Goal: Task Accomplishment & Management: Manage account settings

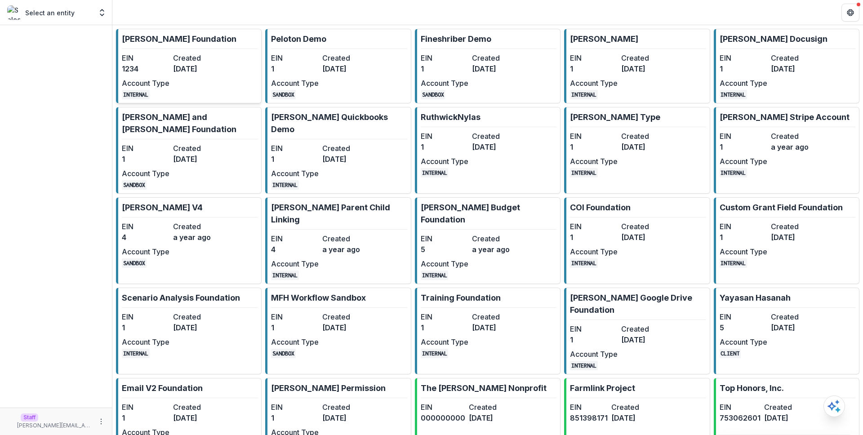
click at [237, 75] on link "Ruthwick Foundation EIN 1234 Created 3 years ago Account Type INTERNAL" at bounding box center [189, 66] width 146 height 75
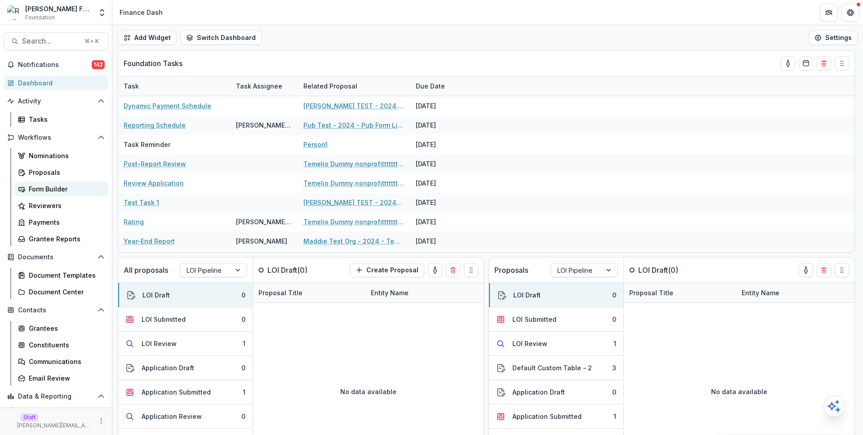
click at [69, 188] on div "Form Builder" at bounding box center [65, 188] width 72 height 9
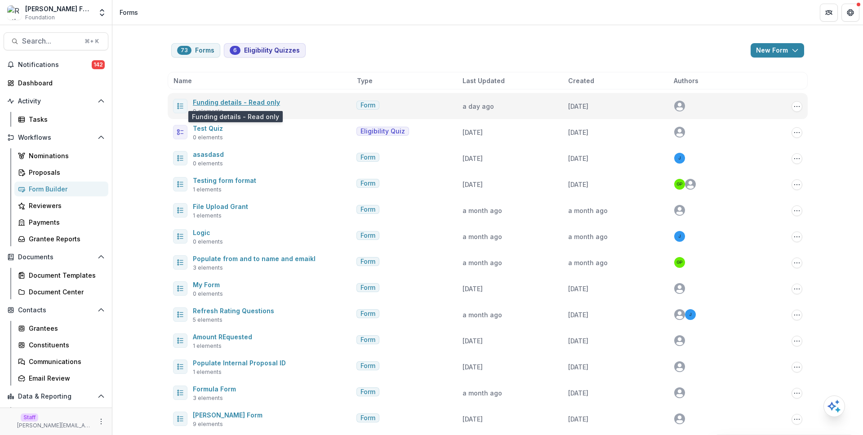
click at [226, 104] on link "Funding details - Read only" at bounding box center [236, 102] width 87 height 8
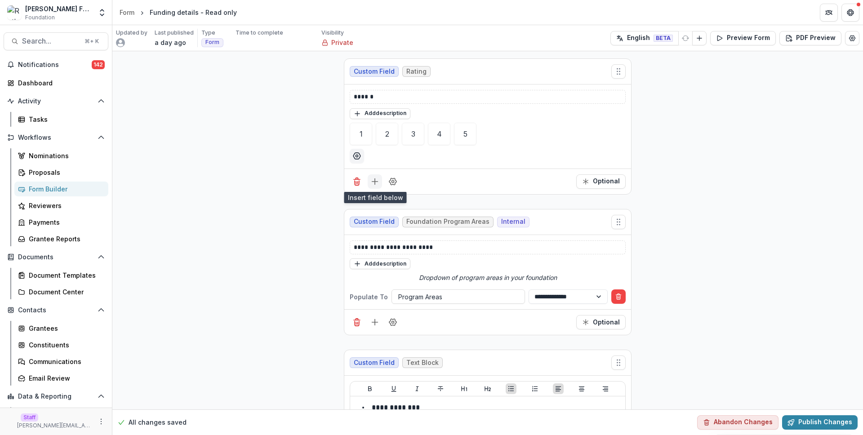
click at [368, 177] on button "Add field" at bounding box center [375, 181] width 14 height 14
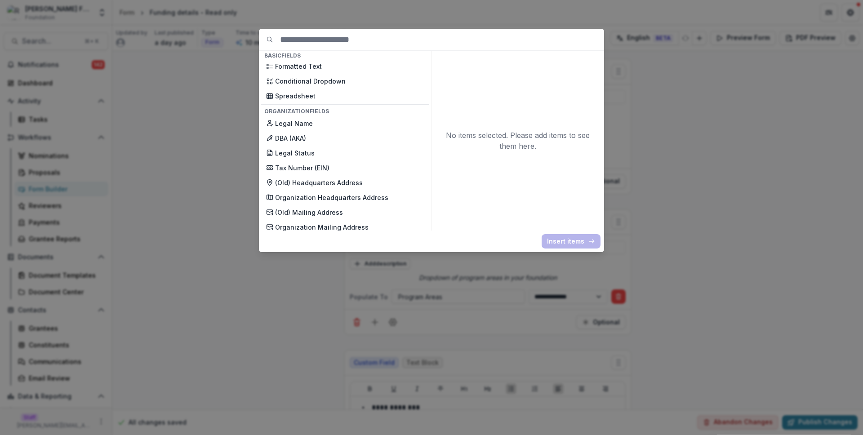
scroll to position [239, 0]
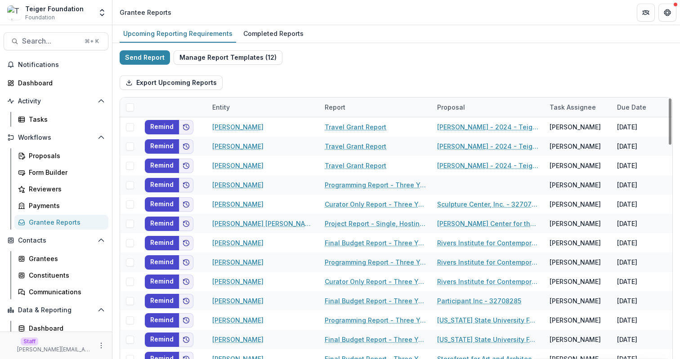
click at [254, 111] on div "Entity" at bounding box center [263, 107] width 112 height 19
click at [261, 126] on input at bounding box center [263, 127] width 108 height 14
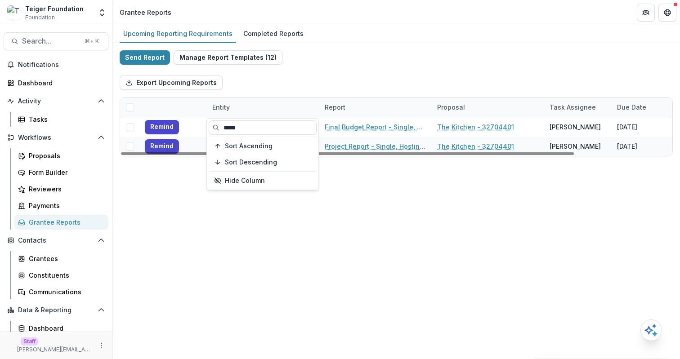
type input "*****"
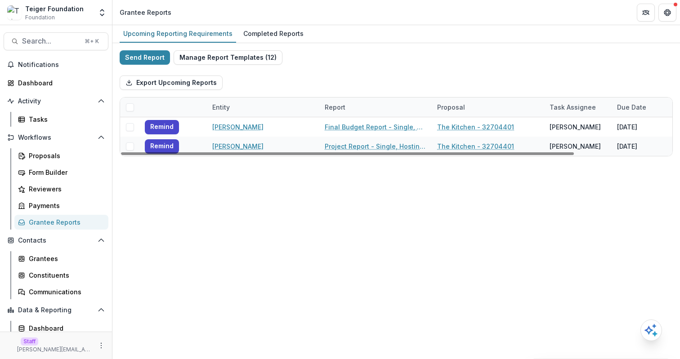
click at [374, 219] on div "Upcoming Reporting Requirements Completed Reports Send Report Manage Report Tem…" at bounding box center [395, 192] width 567 height 334
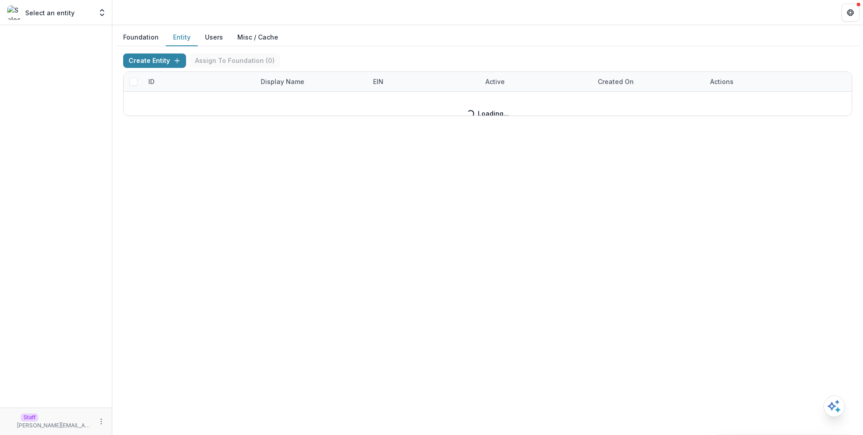
click at [182, 36] on button "Entity" at bounding box center [182, 38] width 32 height 18
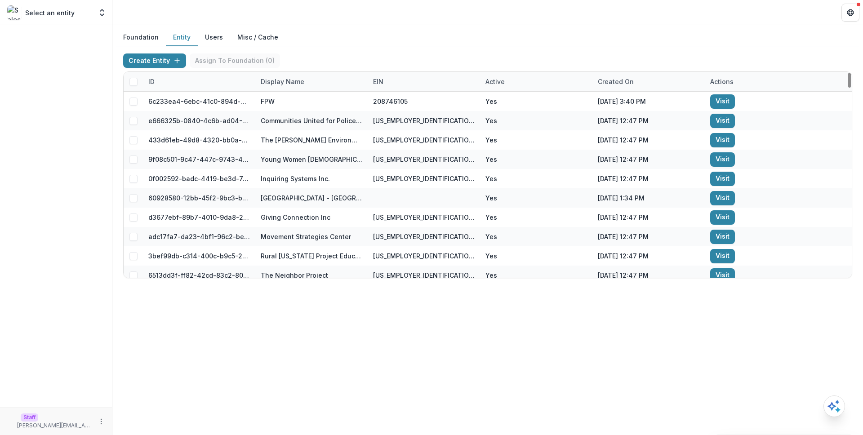
click at [281, 83] on div "Display Name" at bounding box center [282, 81] width 54 height 9
click at [291, 107] on input at bounding box center [311, 102] width 108 height 14
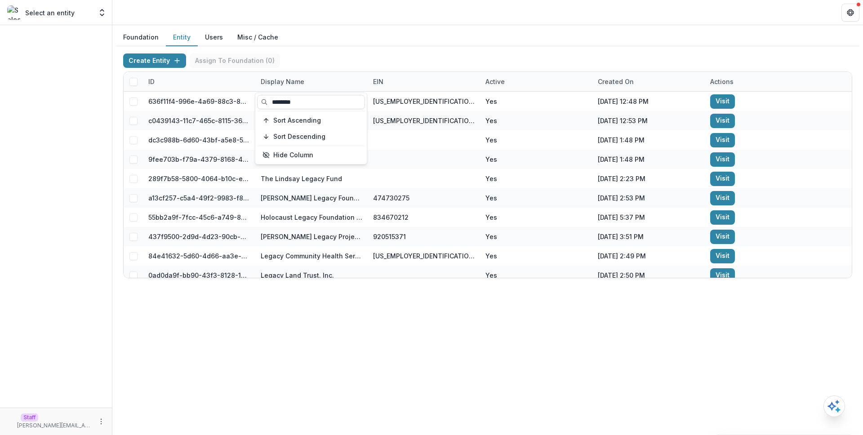
type input "********"
click at [390, 42] on div "Foundation Entity Users Misc / Cache" at bounding box center [488, 38] width 744 height 18
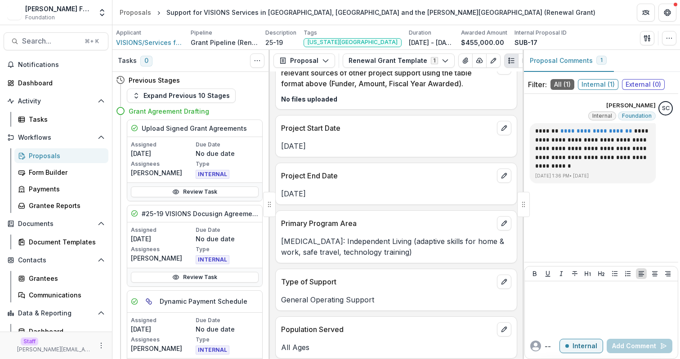
scroll to position [2687, 0]
click at [501, 220] on icon "edit" at bounding box center [503, 223] width 7 height 7
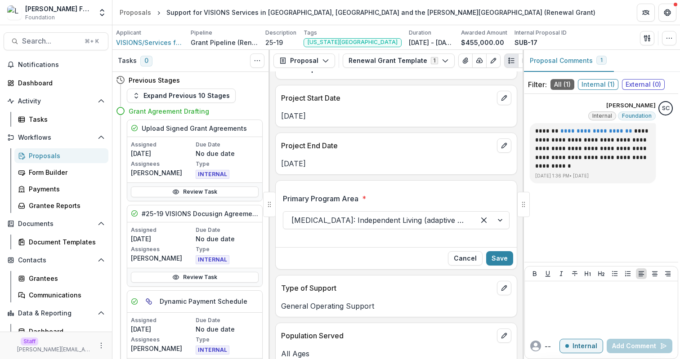
scroll to position [2729, 0]
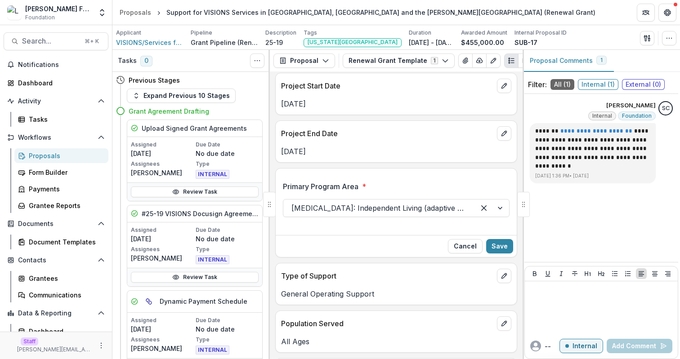
click at [362, 202] on div at bounding box center [378, 208] width 175 height 13
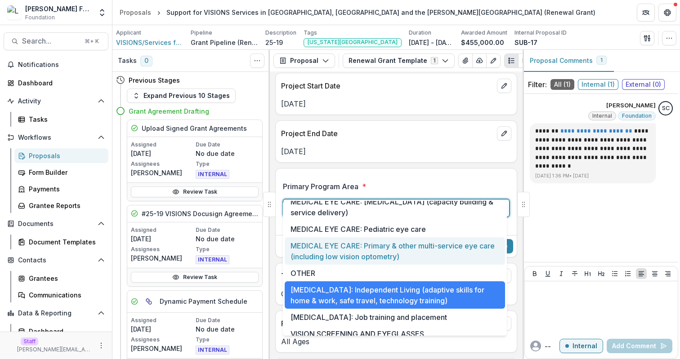
scroll to position [223, 0]
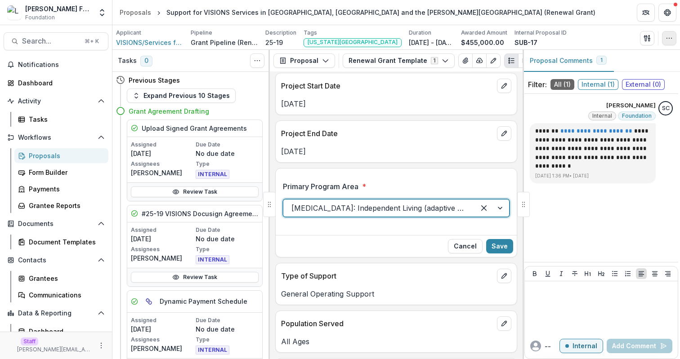
click at [667, 37] on icon "button" at bounding box center [668, 38] width 7 height 7
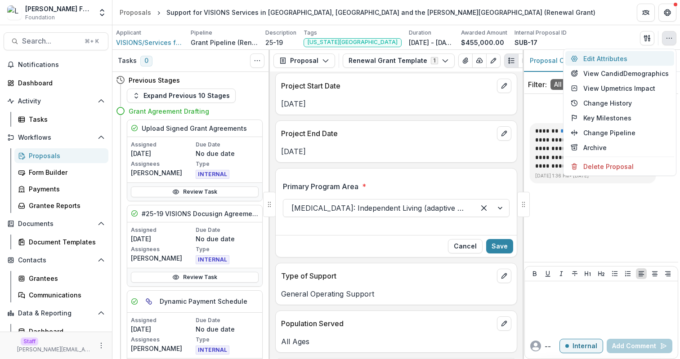
click at [640, 58] on button "Edit Attributes" at bounding box center [619, 58] width 109 height 15
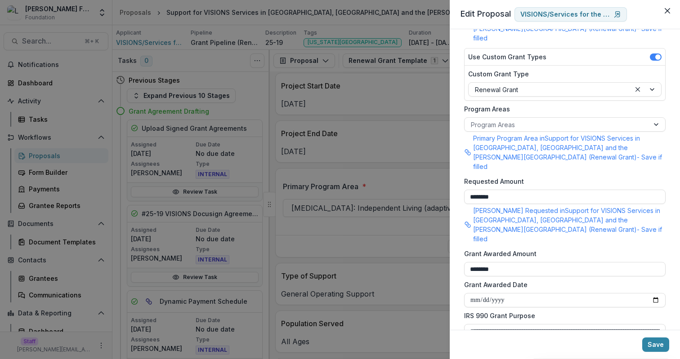
scroll to position [198, 0]
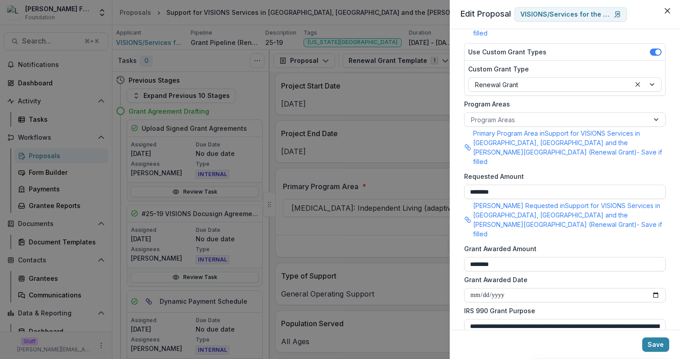
click at [506, 129] on p "Primary Program Area in Support for VISIONS Services in Westchester County, Roc…" at bounding box center [569, 148] width 192 height 38
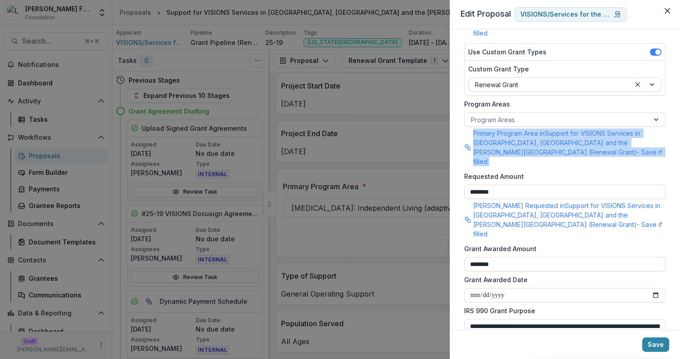
click at [506, 129] on p "Primary Program Area in Support for VISIONS Services in Westchester County, Roc…" at bounding box center [569, 148] width 192 height 38
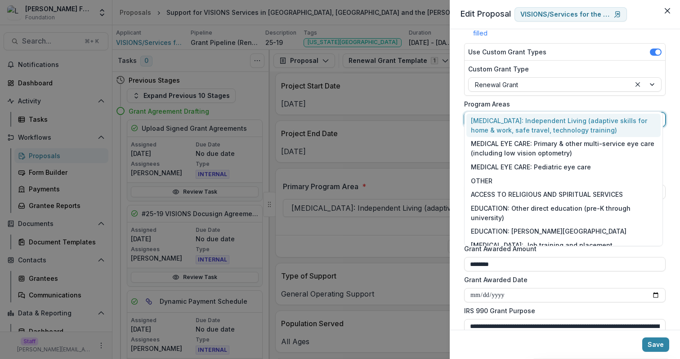
click at [516, 114] on div at bounding box center [557, 119] width 172 height 11
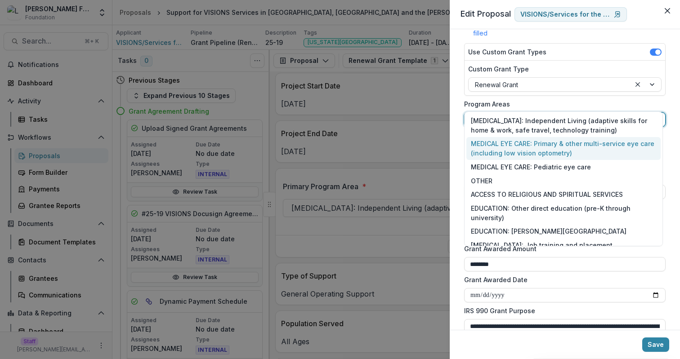
click at [522, 153] on div "MEDICAL EYE CARE: Primary & other multi-service eye care (including low vision …" at bounding box center [563, 148] width 194 height 23
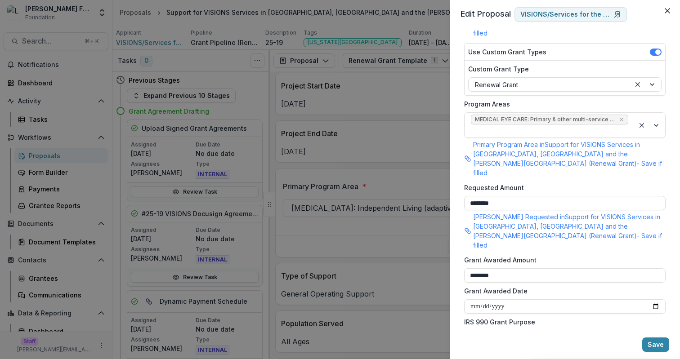
click at [484, 140] on p "Primary Program Area in Support for VISIONS Services in Westchester County, Roc…" at bounding box center [569, 159] width 192 height 38
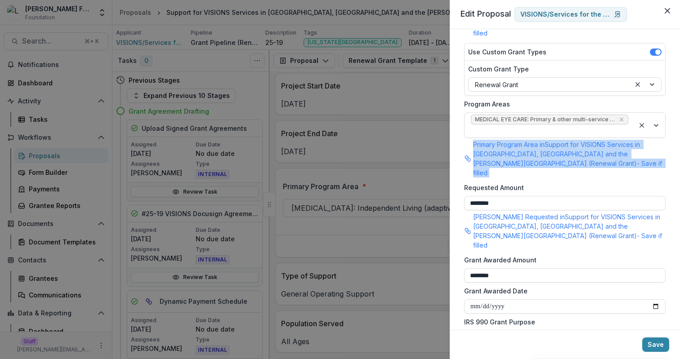
click at [484, 140] on p "Primary Program Area in Support for VISIONS Services in Westchester County, Roc…" at bounding box center [569, 159] width 192 height 38
click at [618, 116] on icon "Remove MEDICAL EYE CARE: Primary & other multi-service eye care (including low …" at bounding box center [621, 119] width 7 height 7
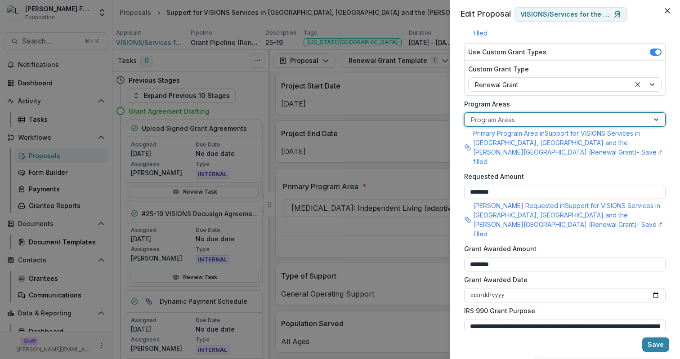
click at [342, 222] on div "**********" at bounding box center [340, 179] width 680 height 359
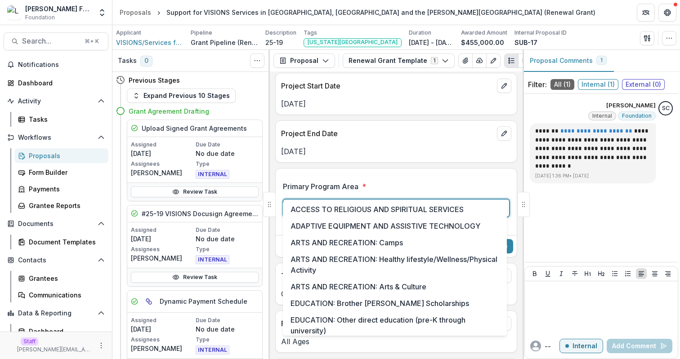
click at [406, 202] on div at bounding box center [378, 208] width 175 height 13
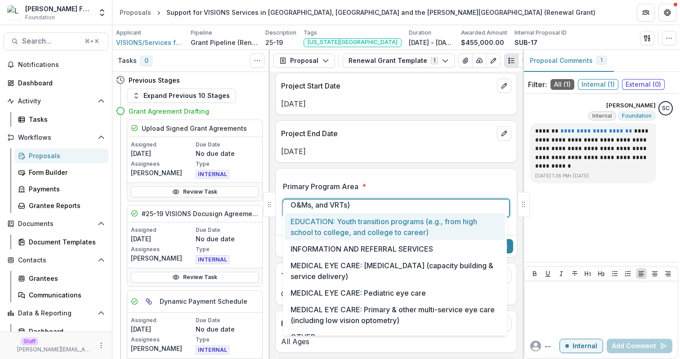
scroll to position [223, 0]
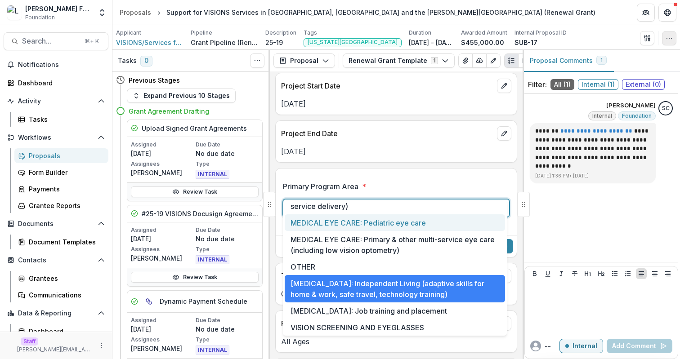
click at [670, 38] on icon "button" at bounding box center [668, 38] width 7 height 7
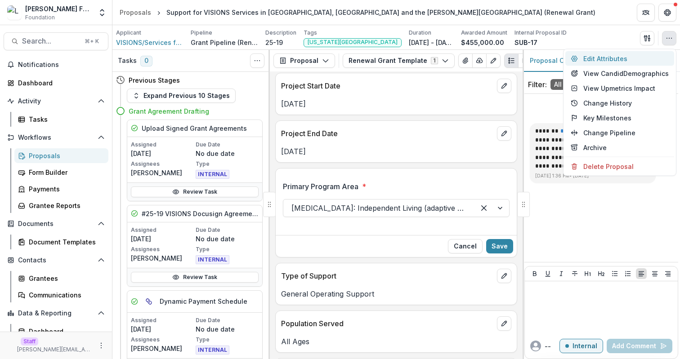
click at [635, 55] on button "Edit Attributes" at bounding box center [619, 58] width 109 height 15
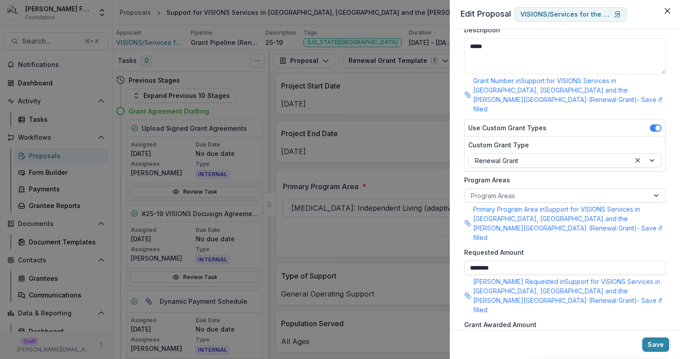
scroll to position [126, 0]
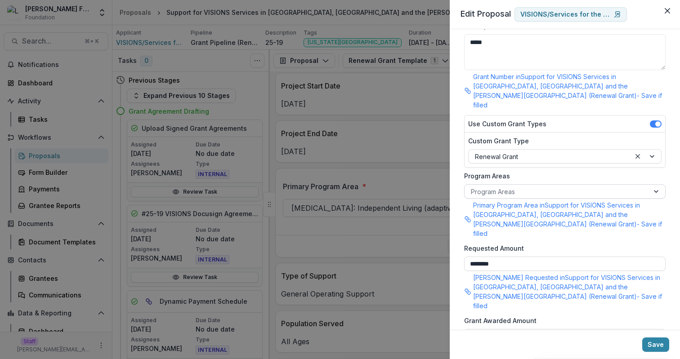
click at [519, 186] on div at bounding box center [557, 191] width 172 height 11
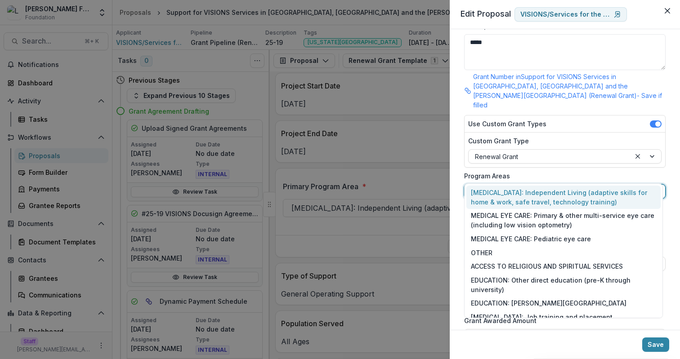
click at [346, 185] on div "**********" at bounding box center [340, 179] width 680 height 359
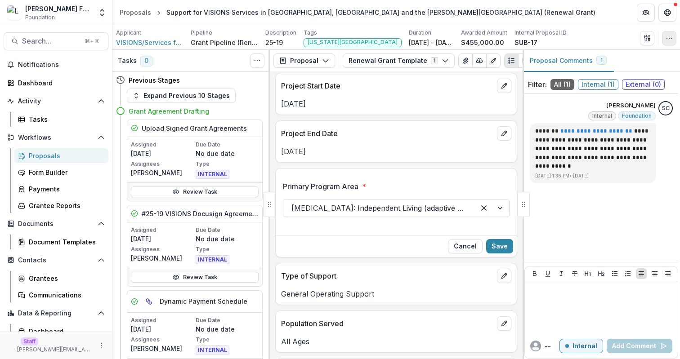
click at [664, 34] on button "button" at bounding box center [669, 38] width 14 height 14
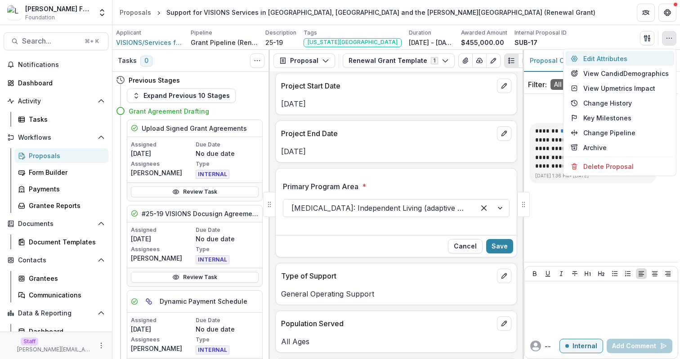
click at [645, 58] on button "Edit Attributes" at bounding box center [619, 58] width 109 height 15
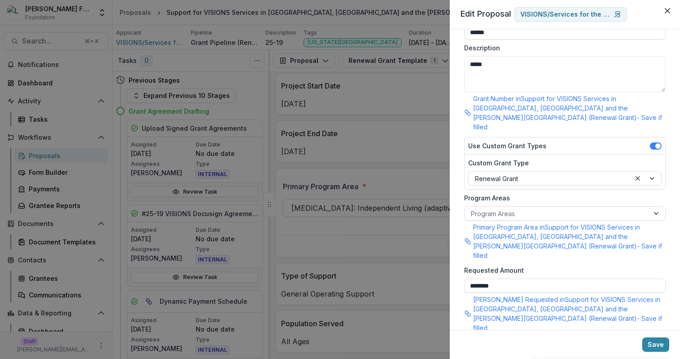
scroll to position [159, 0]
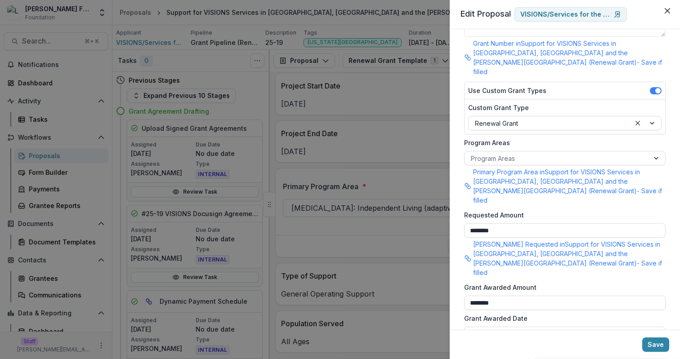
click at [337, 173] on div "**********" at bounding box center [340, 179] width 680 height 359
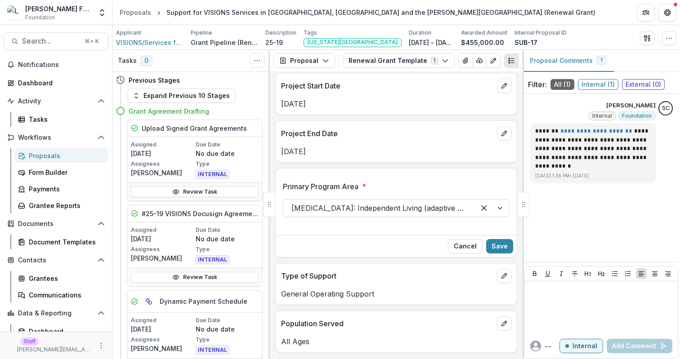
click at [360, 199] on div "VISION REHABILITATION: Independent Living (adaptive skills for home & work, saf…" at bounding box center [396, 208] width 227 height 18
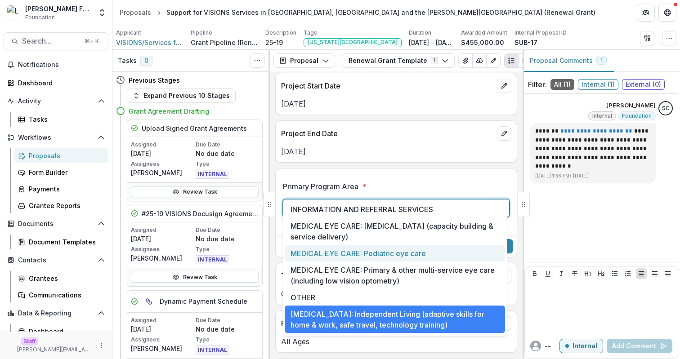
scroll to position [223, 0]
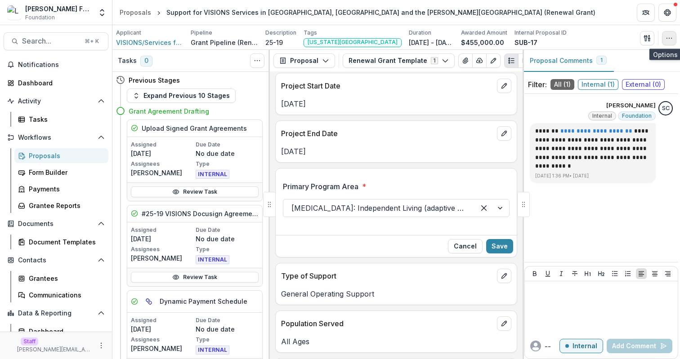
click at [669, 36] on icon "button" at bounding box center [668, 38] width 7 height 7
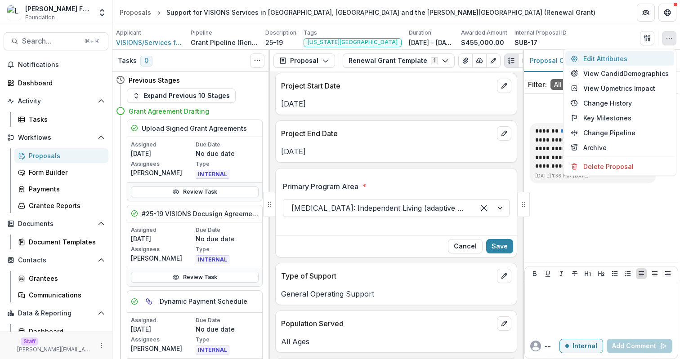
click at [625, 58] on button "Edit Attributes" at bounding box center [619, 58] width 109 height 15
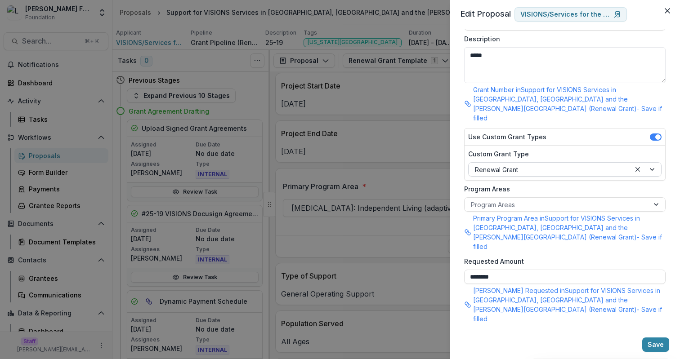
scroll to position [115, 0]
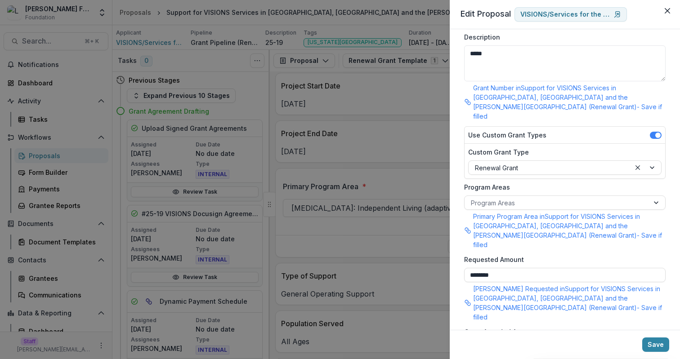
click at [115, 294] on div "**********" at bounding box center [340, 179] width 680 height 359
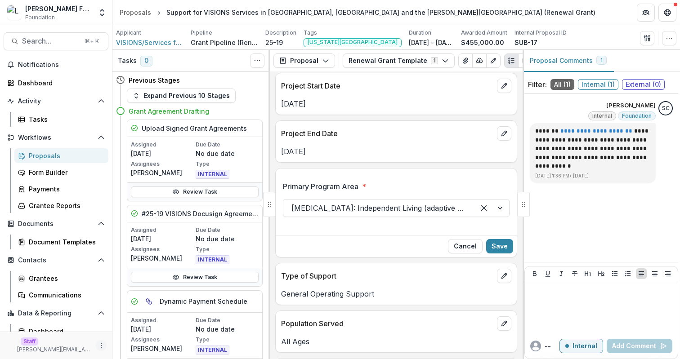
click at [99, 344] on icon "More" at bounding box center [101, 345] width 7 height 7
click at [146, 328] on link "User Settings" at bounding box center [158, 326] width 96 height 15
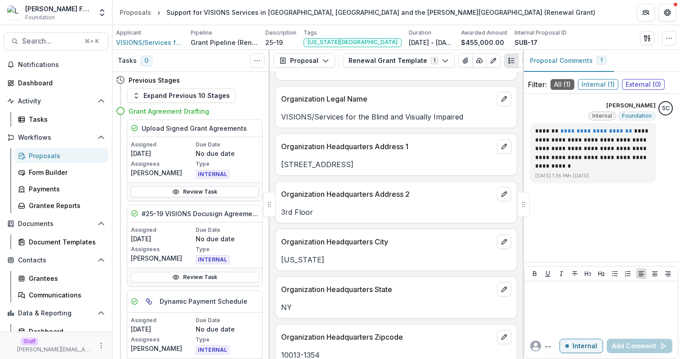
scroll to position [710, 0]
click at [662, 38] on button "button" at bounding box center [669, 38] width 14 height 14
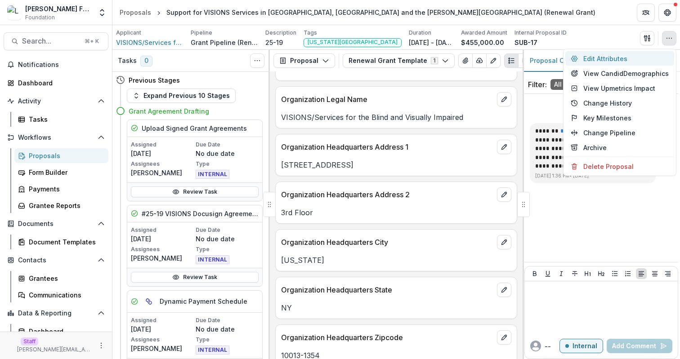
click at [650, 62] on button "Edit Attributes" at bounding box center [619, 58] width 109 height 15
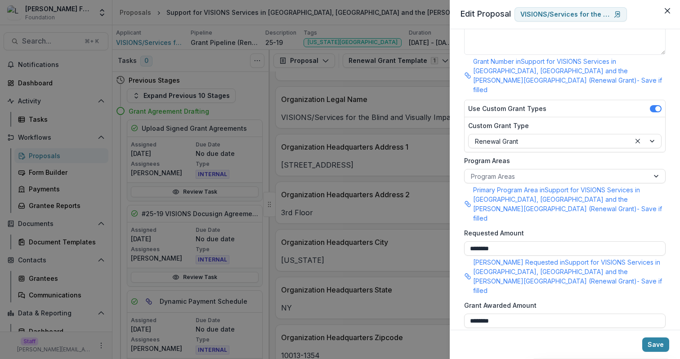
scroll to position [147, 0]
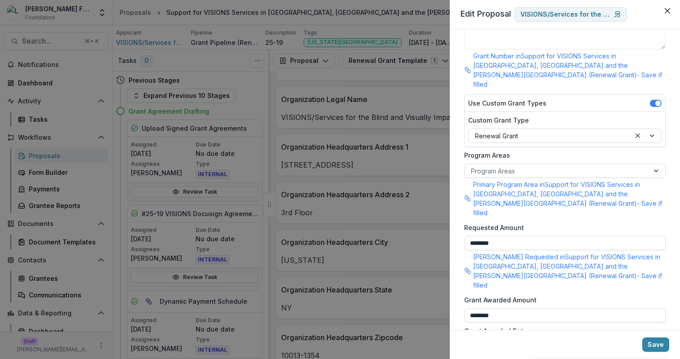
click at [404, 149] on div "**********" at bounding box center [340, 179] width 680 height 359
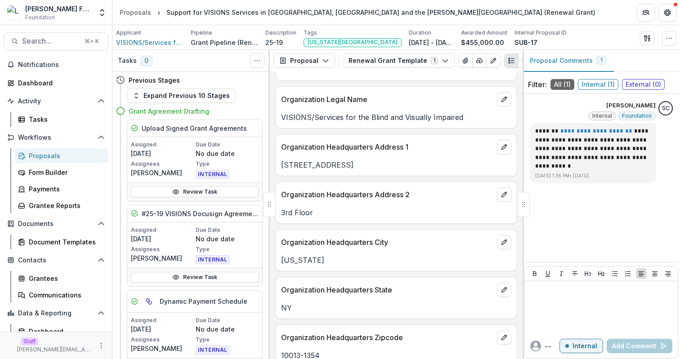
click at [320, 112] on p "VISIONS/Services for the Blind and Visually Impaired" at bounding box center [396, 117] width 230 height 11
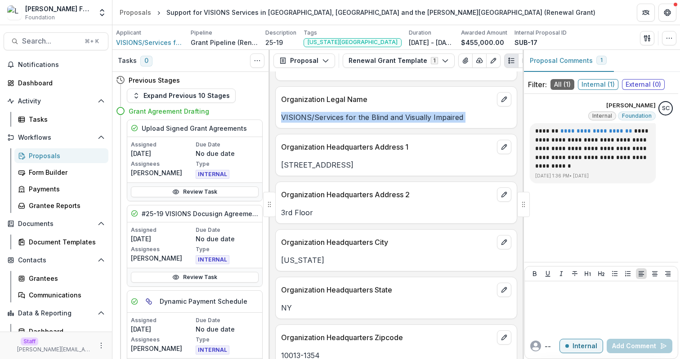
click at [320, 112] on p "VISIONS/Services for the Blind and Visually Impaired" at bounding box center [396, 117] width 230 height 11
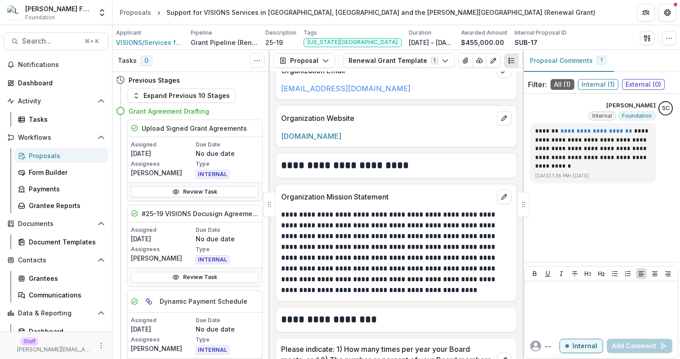
scroll to position [2702, 0]
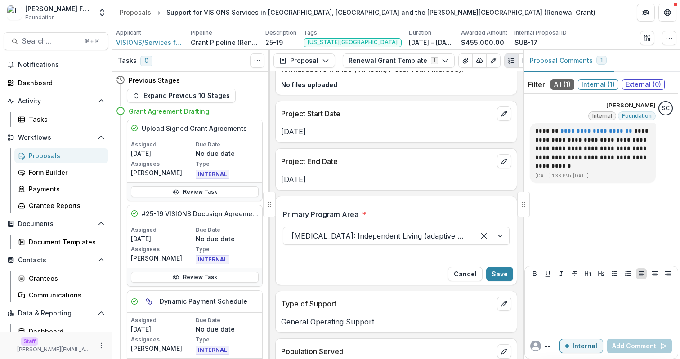
click at [326, 202] on div "Primary Program Area * VISION REHABILITATION: Independent Living (adaptive skil…" at bounding box center [396, 231] width 227 height 58
click at [461, 267] on button "Cancel" at bounding box center [465, 274] width 35 height 14
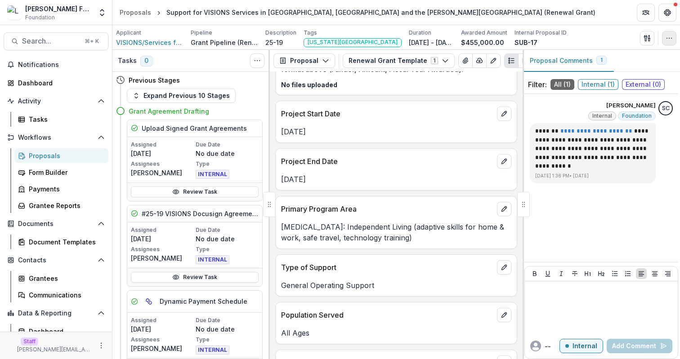
click at [673, 39] on button "button" at bounding box center [669, 38] width 14 height 14
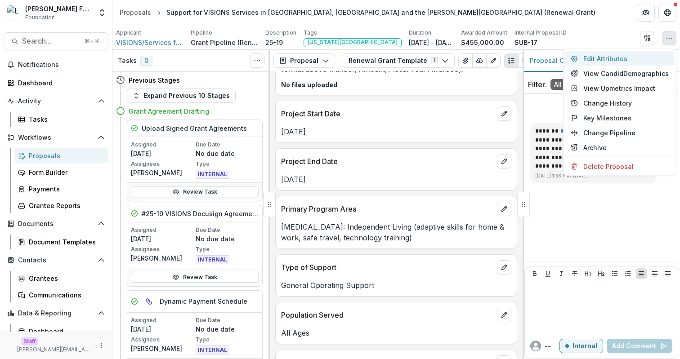
click at [619, 58] on button "Edit Attributes" at bounding box center [619, 58] width 109 height 15
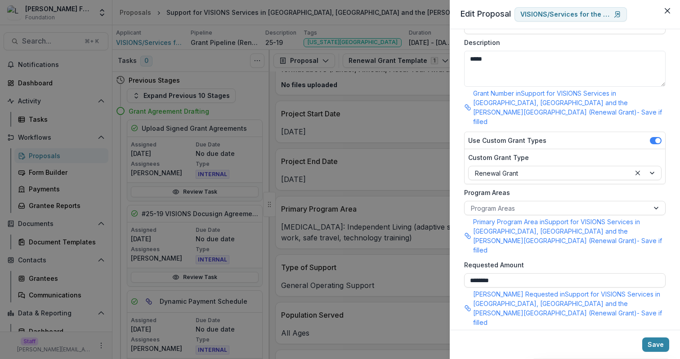
scroll to position [111, 0]
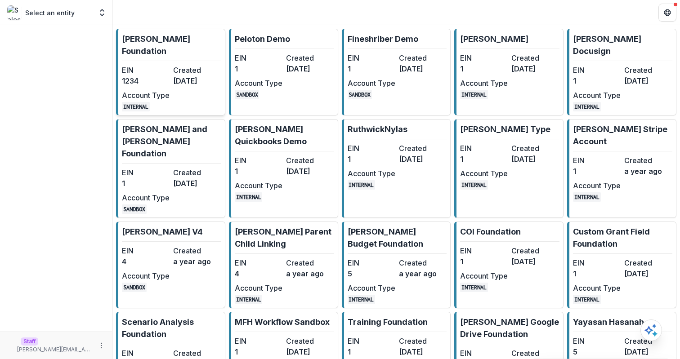
click at [165, 65] on dt "EIN" at bounding box center [146, 70] width 48 height 11
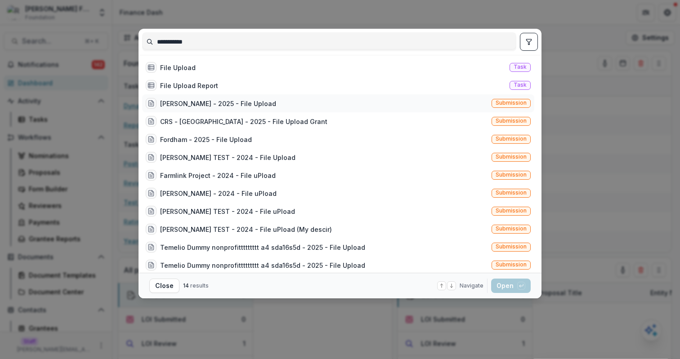
type input "**********"
click at [255, 103] on div "Ruthwick - 2025 - File Upload Submission" at bounding box center [338, 103] width 392 height 18
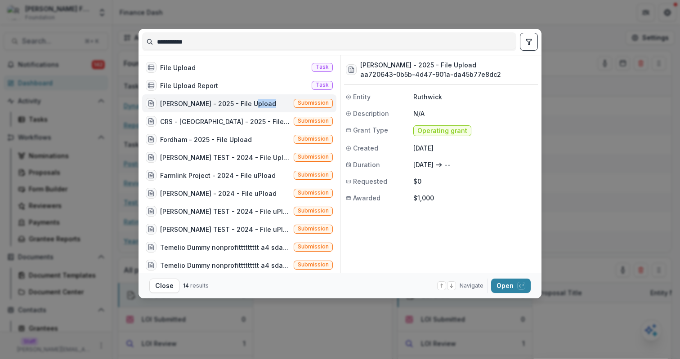
click at [255, 103] on div "Ruthwick - 2025 - File Upload Submission" at bounding box center [239, 103] width 194 height 18
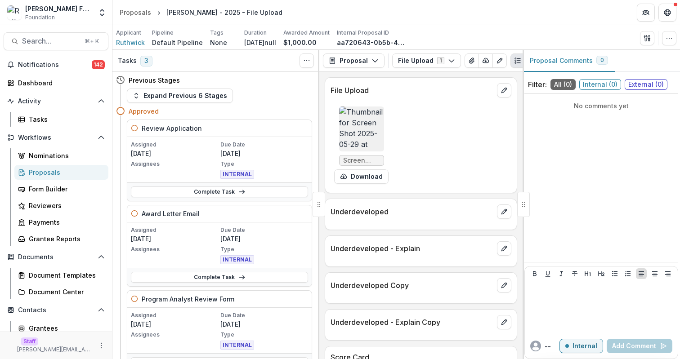
click at [452, 124] on div "Screen Shot 2025-05-29 at 9.42.10 AM.png Download" at bounding box center [420, 145] width 181 height 85
click at [453, 59] on icon "View Attached Files" at bounding box center [455, 60] width 5 height 5
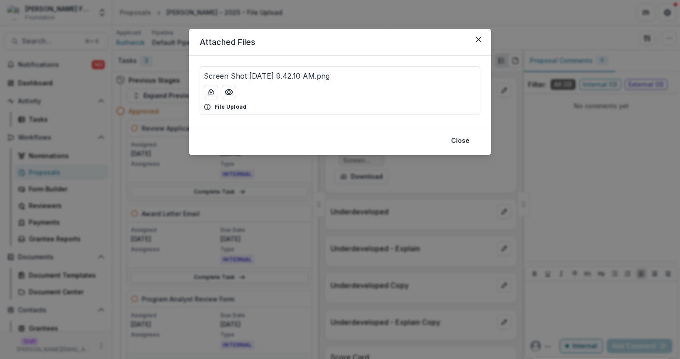
click at [290, 71] on p "Screen Shot 2025-05-29 at 9.42.10 AM.png" at bounding box center [267, 76] width 126 height 11
click at [322, 78] on p "Screen Shot 2025-05-29 at 9.42.10 AM.png" at bounding box center [267, 76] width 126 height 11
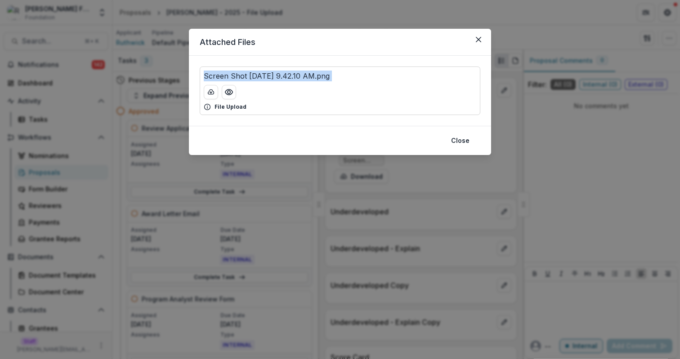
click at [322, 78] on p "Screen Shot 2025-05-29 at 9.42.10 AM.png" at bounding box center [267, 76] width 126 height 11
click at [321, 78] on p "Screen Shot 2025-05-29 at 9.42.10 AM.png" at bounding box center [267, 76] width 126 height 11
click at [330, 80] on p "Screen Shot 2025-05-29 at 9.42.10 AM.png" at bounding box center [267, 76] width 126 height 11
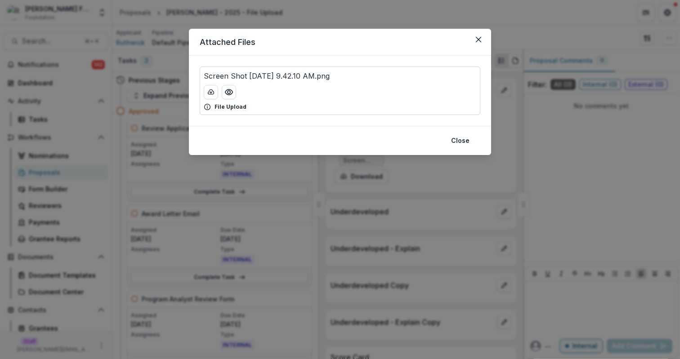
click at [275, 71] on p "Screen Shot 2025-05-29 at 9.42.10 AM.png" at bounding box center [267, 76] width 126 height 11
click at [290, 79] on p "Screen Shot 2025-05-29 at 9.42.10 AM.png" at bounding box center [267, 76] width 126 height 11
click at [330, 76] on p "Screen Shot 2025-05-29 at 9.42.10 AM.png" at bounding box center [267, 76] width 126 height 11
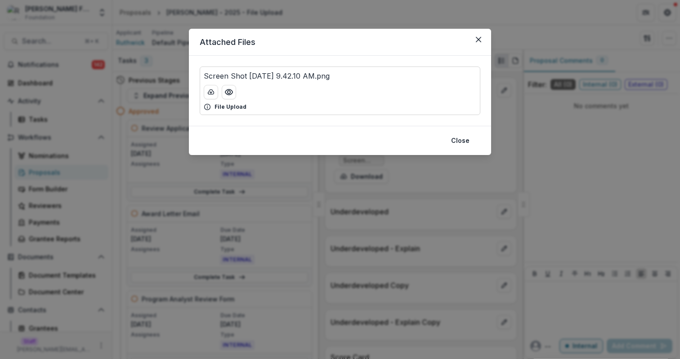
click at [330, 76] on p "Screen Shot 2025-05-29 at 9.42.10 AM.png" at bounding box center [267, 76] width 126 height 11
click at [372, 76] on div "Screen Shot 2025-05-29 at 9.42.10 AM.png" at bounding box center [340, 76] width 272 height 11
click at [355, 76] on div "Screen Shot 2025-05-29 at 9.42.10 AM.png" at bounding box center [340, 76] width 272 height 11
click at [459, 169] on div "Attached Files Screen Shot 2025-05-29 at 9.42.10 AM.png File Upload Close" at bounding box center [340, 179] width 680 height 359
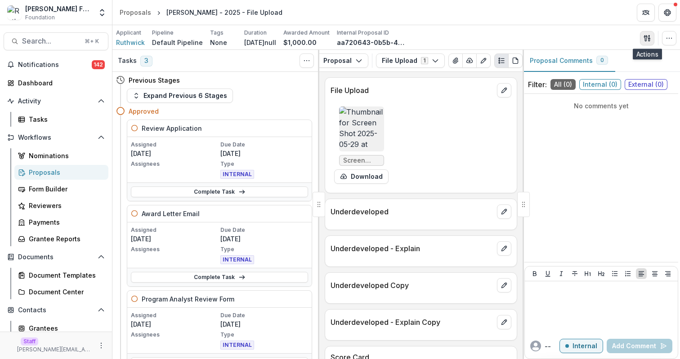
click at [641, 43] on button "button" at bounding box center [647, 38] width 14 height 14
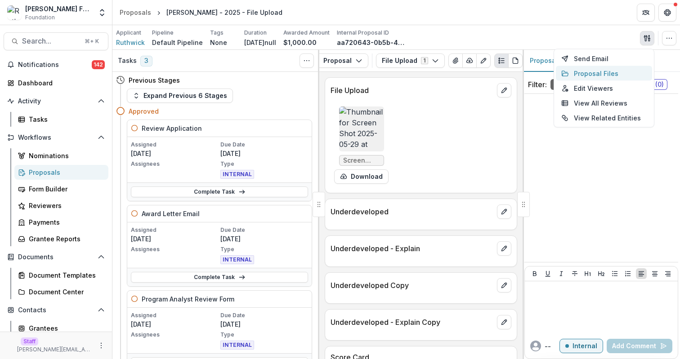
click at [614, 76] on button "Proposal Files" at bounding box center [604, 73] width 96 height 15
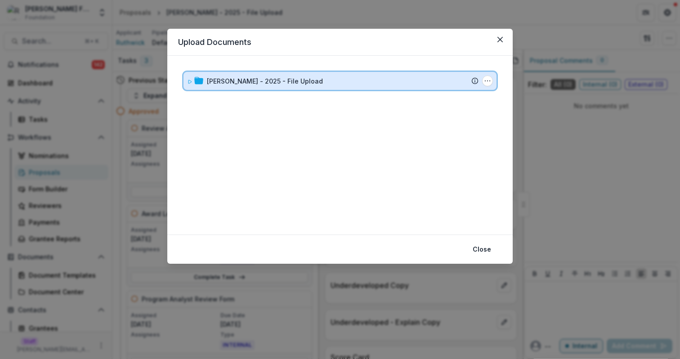
click at [366, 86] on div "Ruthwick - 2025 - File Upload Submission Temelio Proposal Attached proposal doc…" at bounding box center [339, 81] width 313 height 18
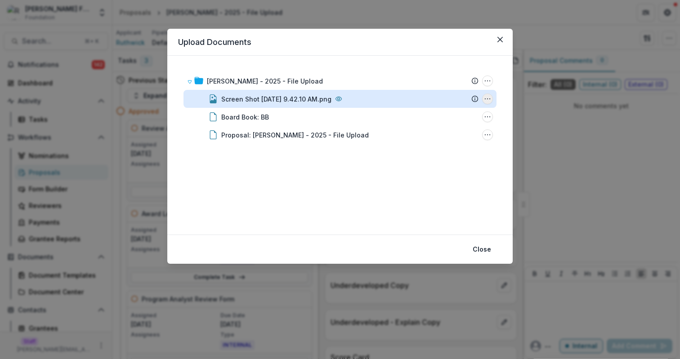
click at [489, 101] on icon "Screen Shot 2025-05-29 at 9.42.10 AM.png Options" at bounding box center [487, 98] width 7 height 7
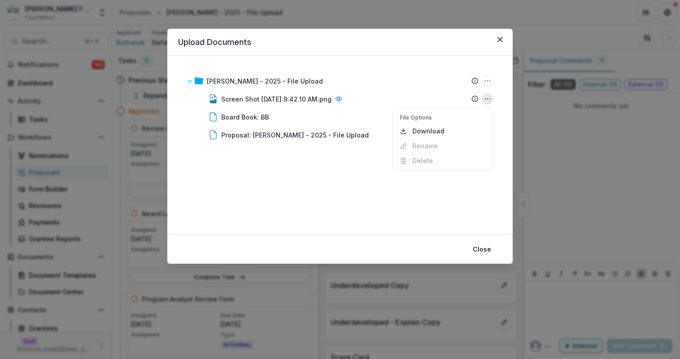
click at [372, 194] on div "Ruthwick - 2025 - File Upload Submission Temelio Proposal Attached proposal doc…" at bounding box center [340, 145] width 324 height 157
click at [168, 158] on div "Ruthwick - 2025 - File Upload Submission Temelio Proposal Attached proposal doc…" at bounding box center [339, 145] width 345 height 179
click at [140, 166] on div "Upload Documents Ruthwick - 2025 - File Upload Submission Temelio Proposal Atta…" at bounding box center [340, 179] width 680 height 359
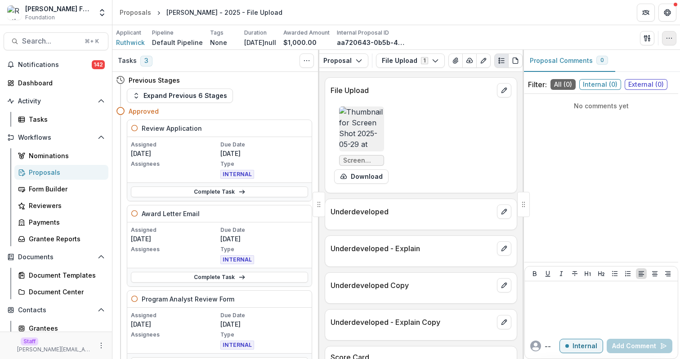
click at [670, 35] on icon "button" at bounding box center [668, 38] width 7 height 7
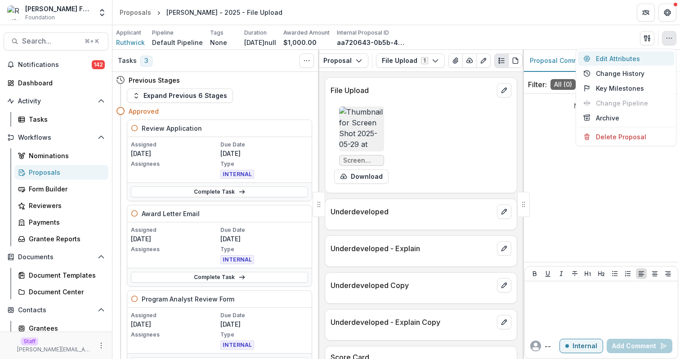
click at [637, 57] on button "Edit Attributes" at bounding box center [626, 58] width 96 height 15
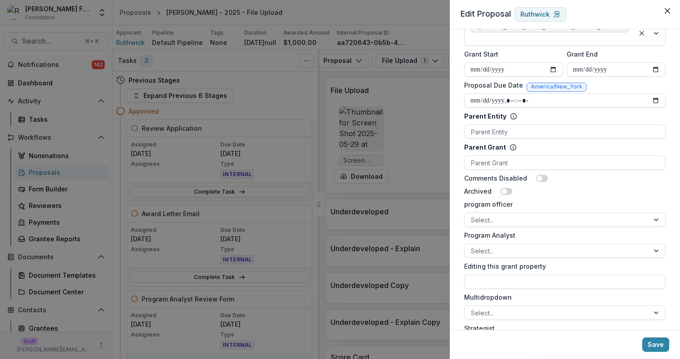
scroll to position [480, 0]
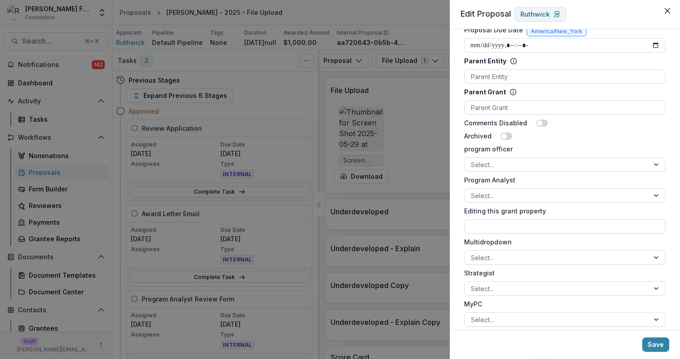
click at [97, 341] on div "**********" at bounding box center [340, 179] width 680 height 359
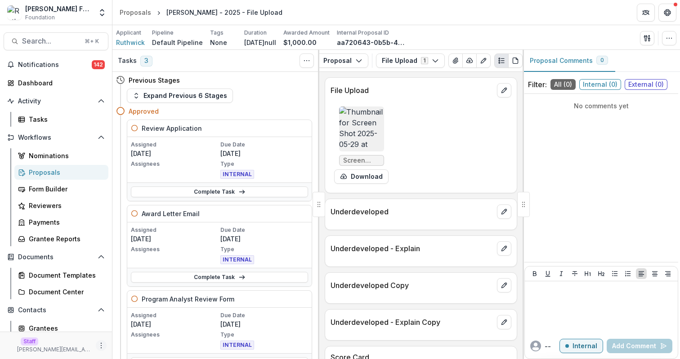
click at [98, 348] on icon "More" at bounding box center [101, 345] width 7 height 7
click at [134, 330] on link "User Settings" at bounding box center [158, 326] width 96 height 15
click at [665, 35] on icon "button" at bounding box center [668, 38] width 7 height 7
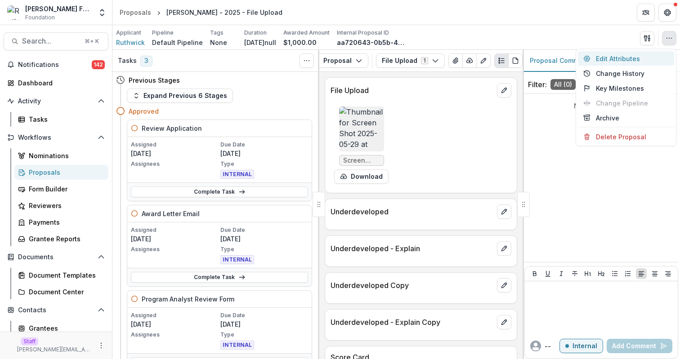
click at [629, 55] on button "Edit Attributes" at bounding box center [626, 58] width 96 height 15
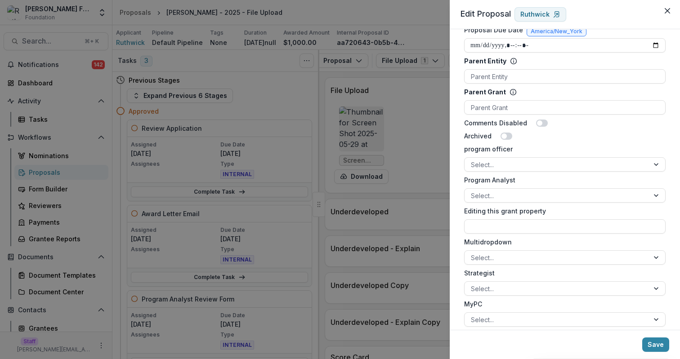
click at [424, 156] on div "**********" at bounding box center [340, 179] width 680 height 359
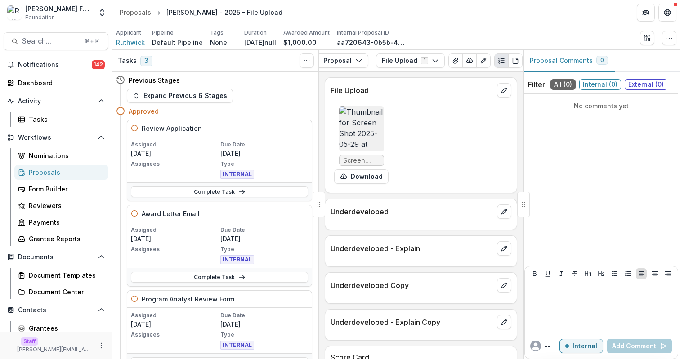
click at [55, 173] on div "Proposals" at bounding box center [65, 172] width 72 height 9
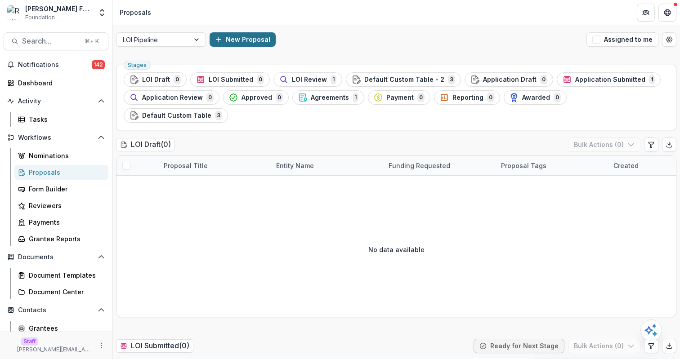
click at [252, 42] on button "New Proposal" at bounding box center [243, 39] width 66 height 14
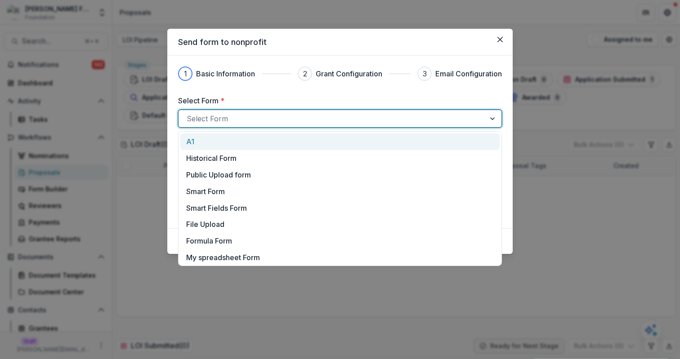
click at [292, 124] on div at bounding box center [332, 118] width 290 height 13
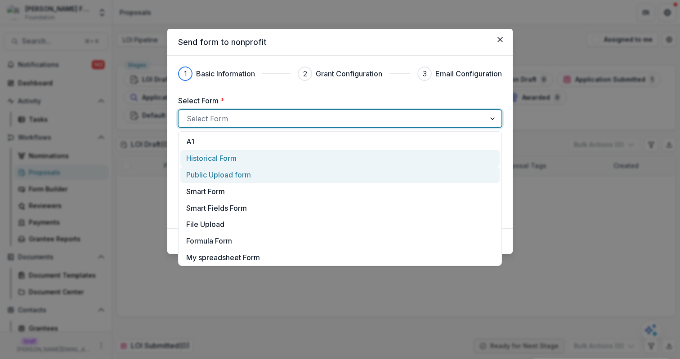
click at [297, 169] on div "Public Upload form" at bounding box center [340, 174] width 308 height 11
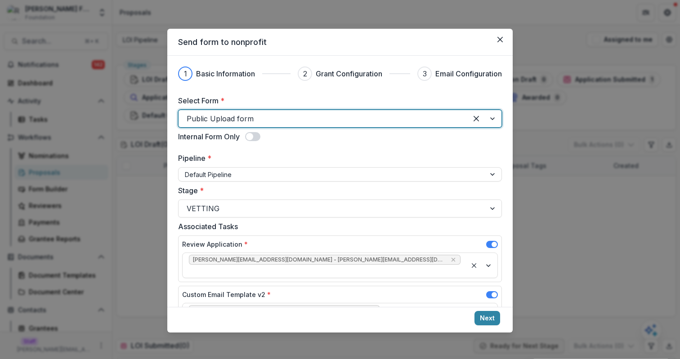
scroll to position [67, 0]
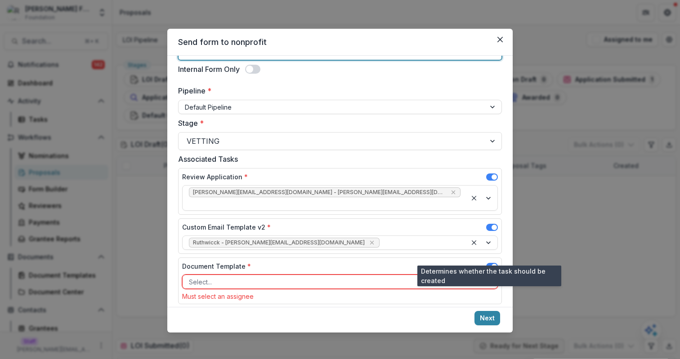
click at [491, 263] on span at bounding box center [492, 266] width 12 height 7
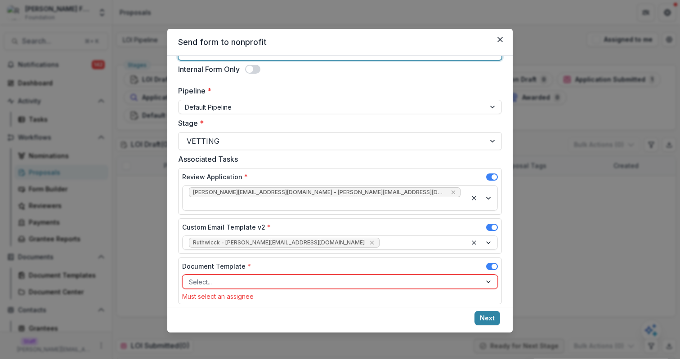
scroll to position [56, 0]
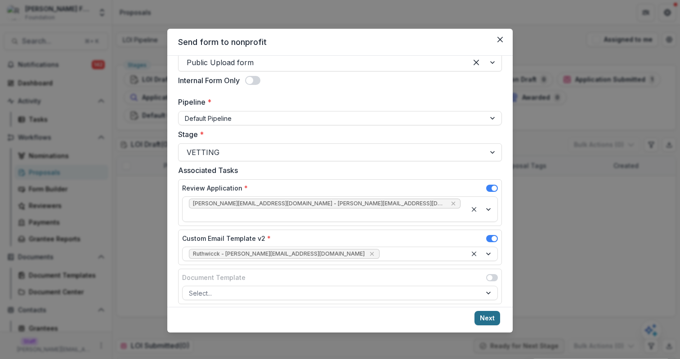
click at [492, 319] on button "Next" at bounding box center [487, 318] width 26 height 14
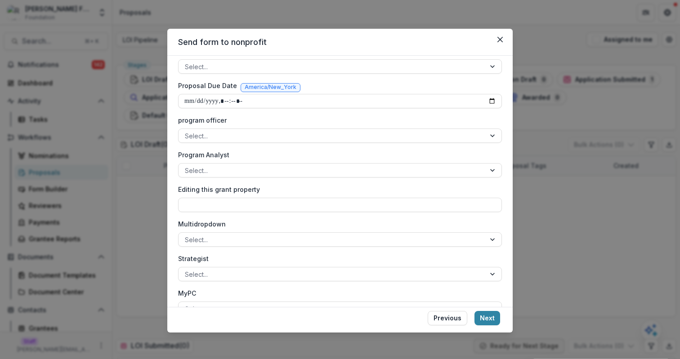
scroll to position [301, 0]
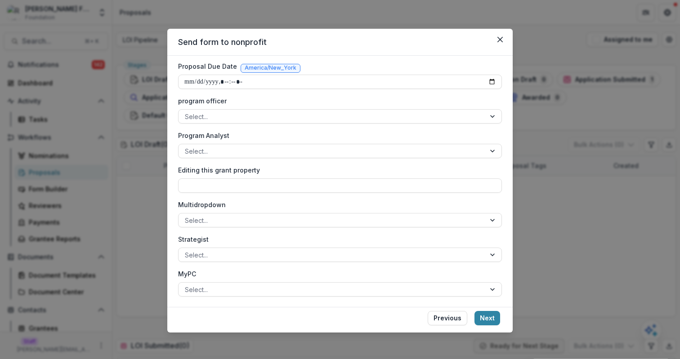
click at [150, 223] on div "**********" at bounding box center [340, 179] width 680 height 359
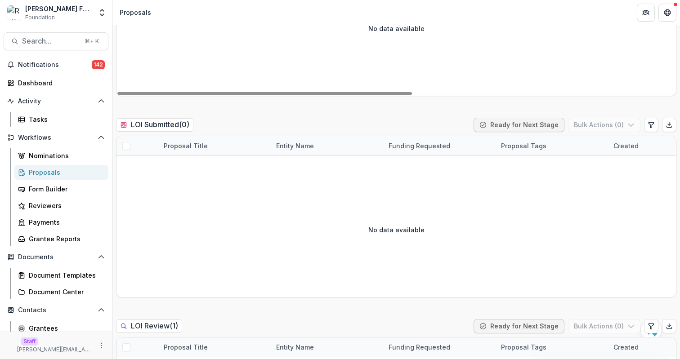
scroll to position [274, 0]
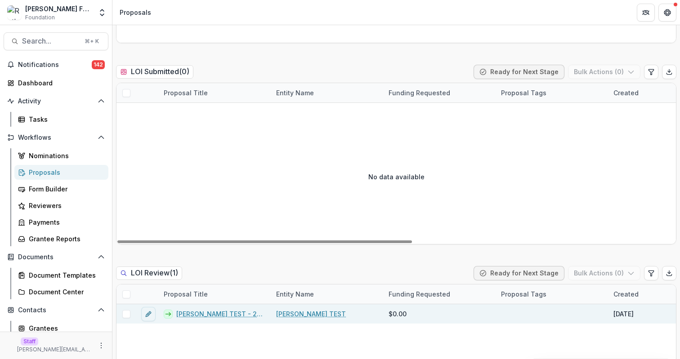
click at [294, 309] on link "Ruthwick TEST" at bounding box center [311, 313] width 70 height 9
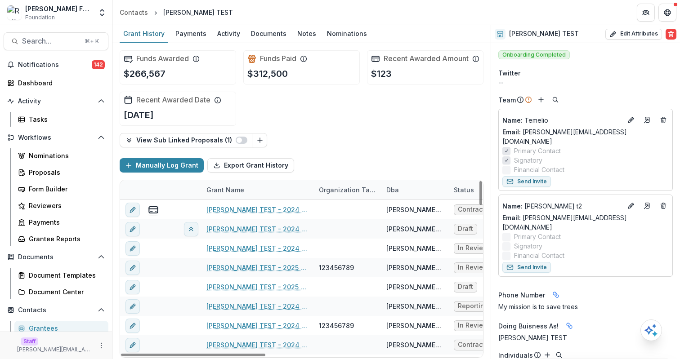
click at [360, 156] on div "View Sub Linked Proposals ( 1 ) Manually Log Grant Export Grant History Grant N…" at bounding box center [302, 245] width 364 height 225
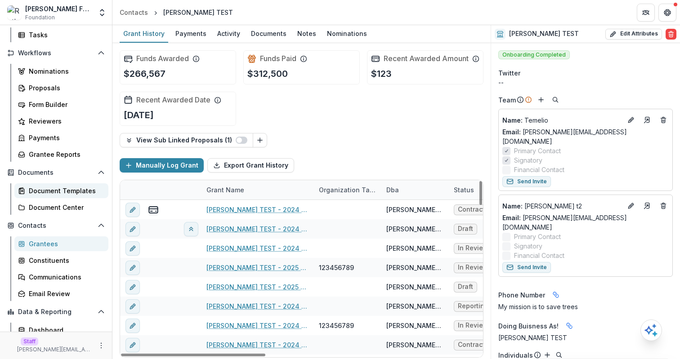
scroll to position [96, 0]
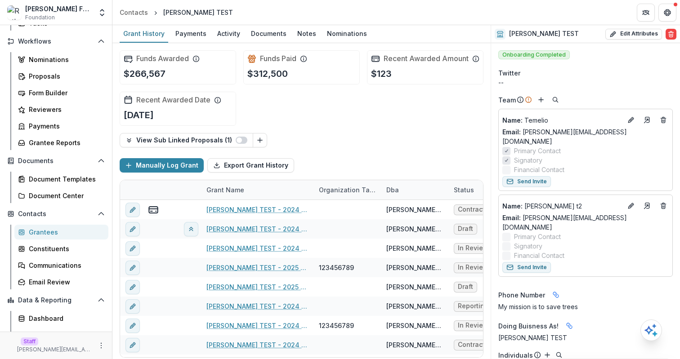
click at [52, 236] on div "Grantees" at bounding box center [65, 231] width 72 height 9
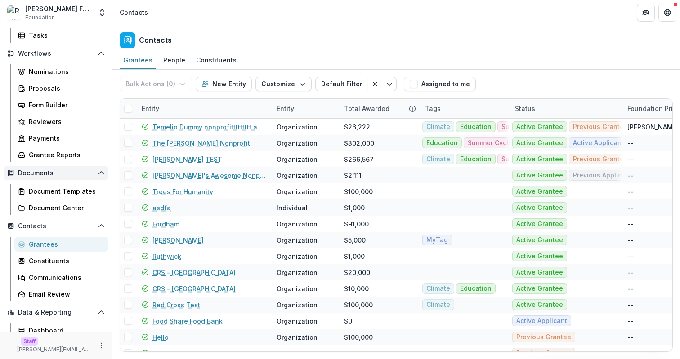
scroll to position [98, 0]
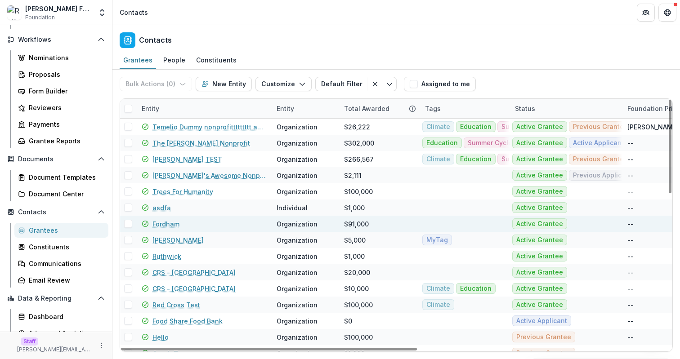
click at [171, 227] on link "Fordham" at bounding box center [165, 223] width 27 height 9
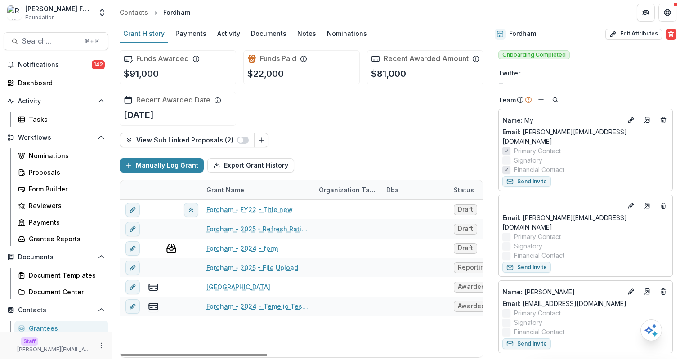
click at [313, 124] on div "Funds Awarded $91,000 Funds Paid $22,000 Recent Awarded Amount $81,000 Recent A…" at bounding box center [302, 88] width 364 height 90
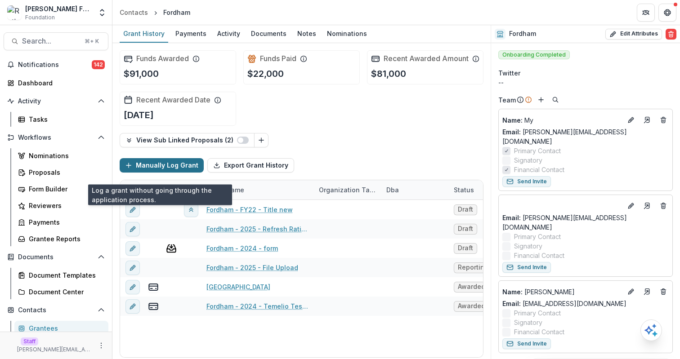
click at [161, 173] on button "Manually Log Grant" at bounding box center [162, 165] width 84 height 14
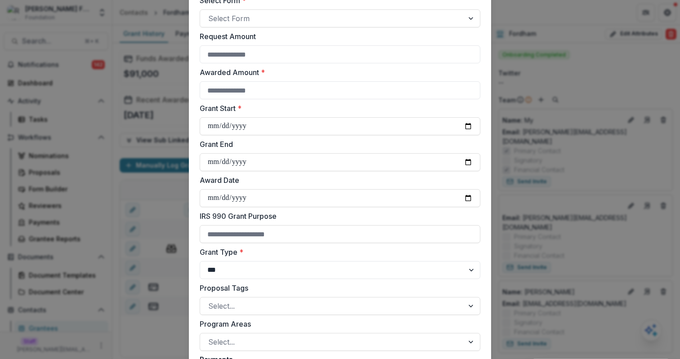
scroll to position [311, 0]
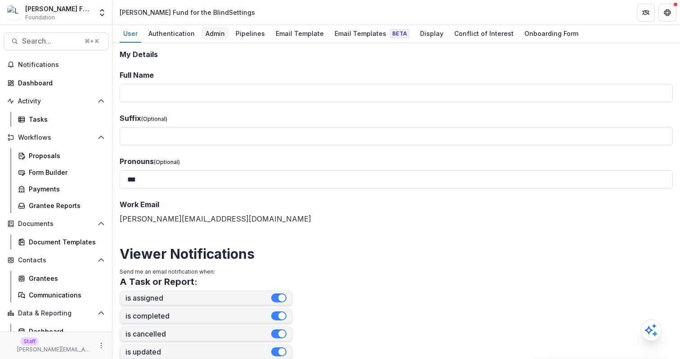
click at [213, 38] on div "Admin" at bounding box center [215, 33] width 27 height 13
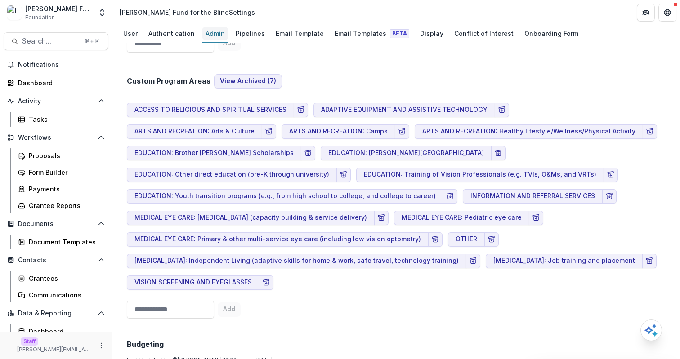
scroll to position [581, 0]
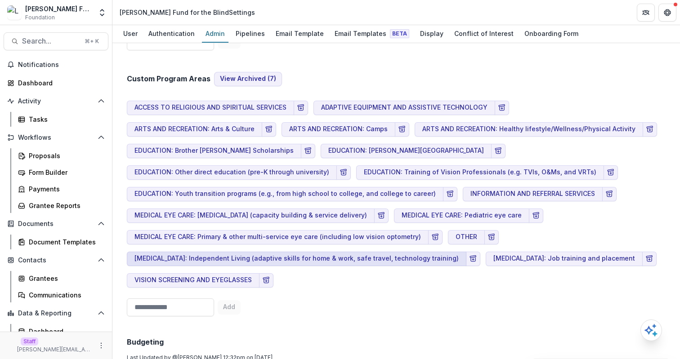
click at [192, 259] on button "VISION REHABILITATION: Independent Living (adaptive skills for home & work, saf…" at bounding box center [296, 259] width 339 height 14
click at [196, 261] on button "VISION REHABILITATION: Independent Living (adaptive skills for home & work, saf…" at bounding box center [296, 259] width 339 height 14
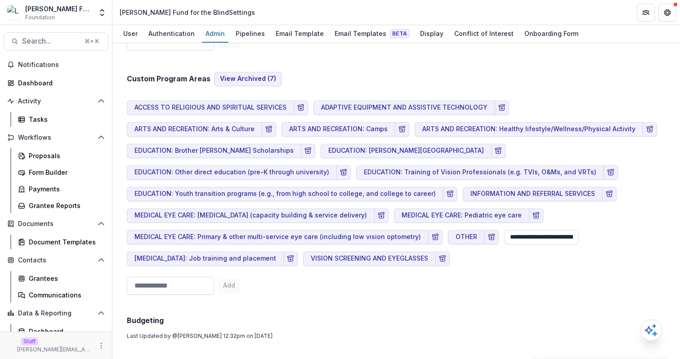
click at [196, 261] on button "VISION REHABILITATION: Job training and placement" at bounding box center [205, 259] width 157 height 14
click at [511, 236] on input "**********" at bounding box center [541, 237] width 75 height 14
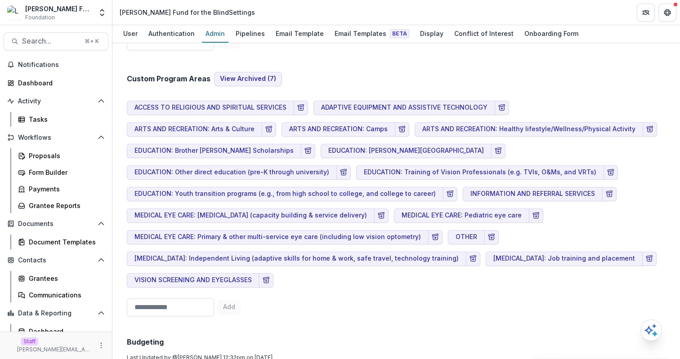
click at [526, 294] on div "Custom Program Areas View Archived ( 7 ) ACCESS TO RELIGIOUS AND SPIRITUAL SERV…" at bounding box center [396, 187] width 539 height 266
click at [67, 176] on div "Form Builder" at bounding box center [65, 172] width 72 height 9
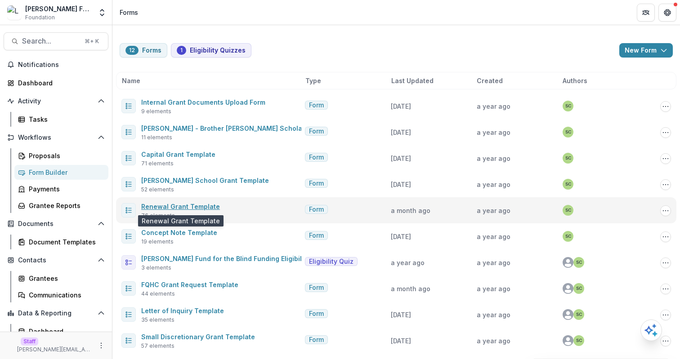
click at [196, 204] on link "Renewal Grant Template" at bounding box center [180, 207] width 79 height 8
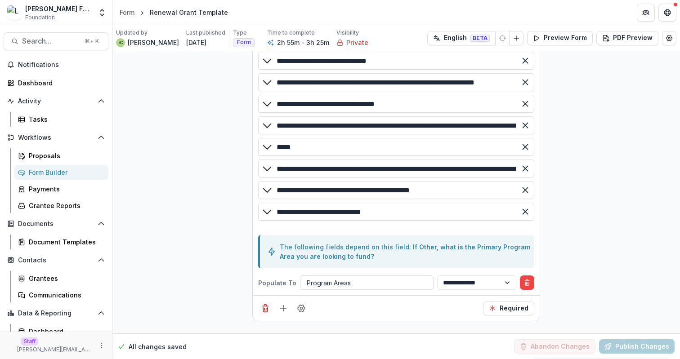
scroll to position [7057, 0]
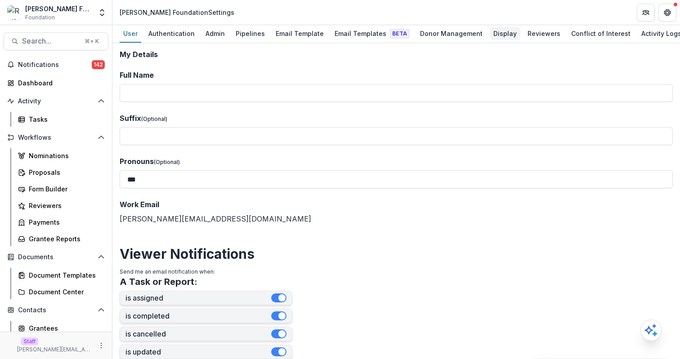
click at [490, 34] on div "Display" at bounding box center [505, 33] width 31 height 13
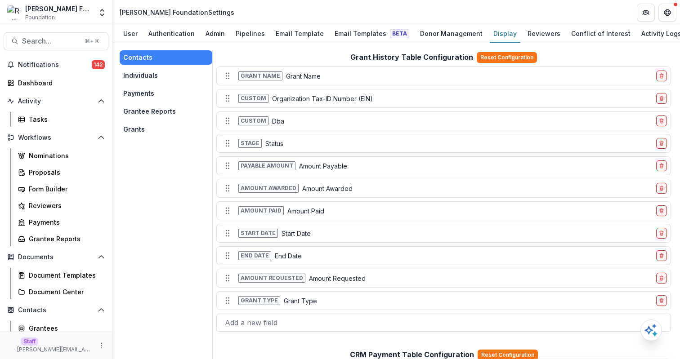
click at [167, 132] on button "Grants" at bounding box center [166, 129] width 93 height 14
